Goal: Transaction & Acquisition: Purchase product/service

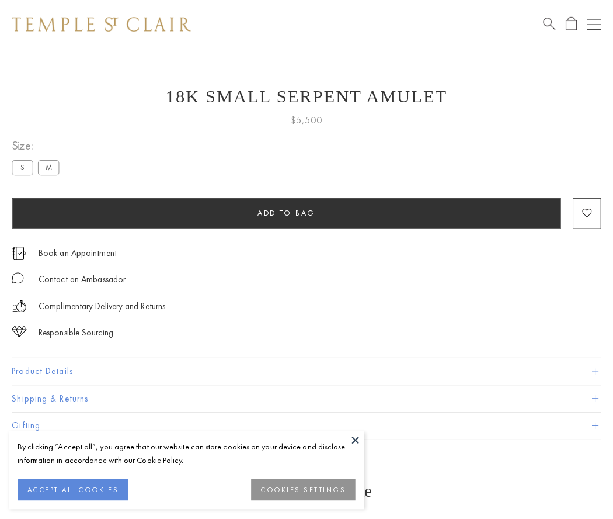
scroll to position [19, 0]
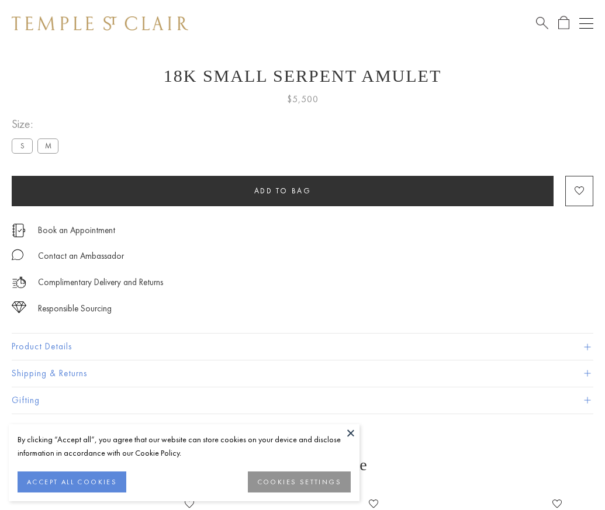
click at [282, 190] on span "Add to bag" at bounding box center [282, 191] width 57 height 10
